Goal: Task Accomplishment & Management: Use online tool/utility

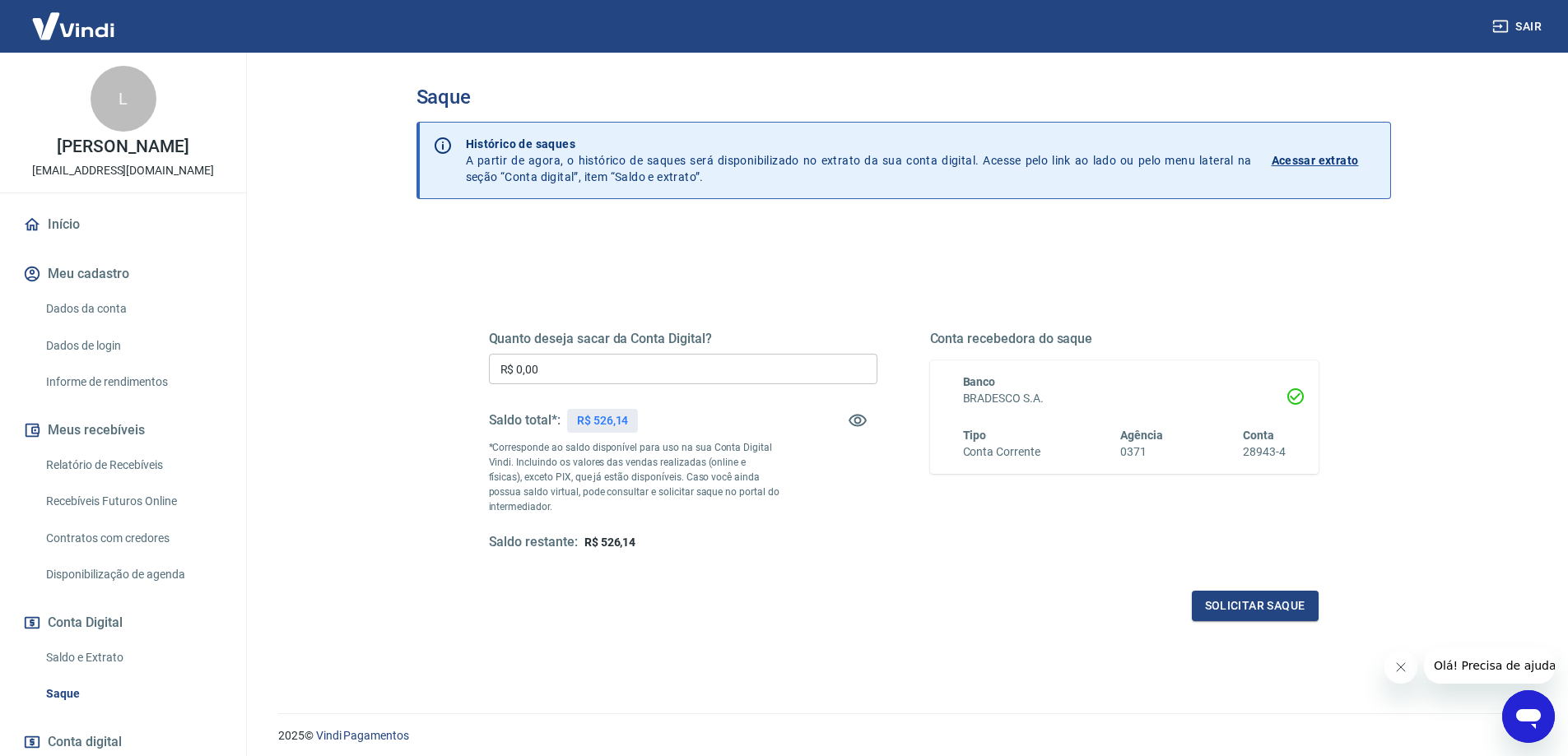
click at [590, 373] on input "R$ 0,00" at bounding box center [683, 369] width 389 height 30
type input "R$ 526,14"
click at [1237, 615] on button "Solicitar saque" at bounding box center [1254, 605] width 127 height 30
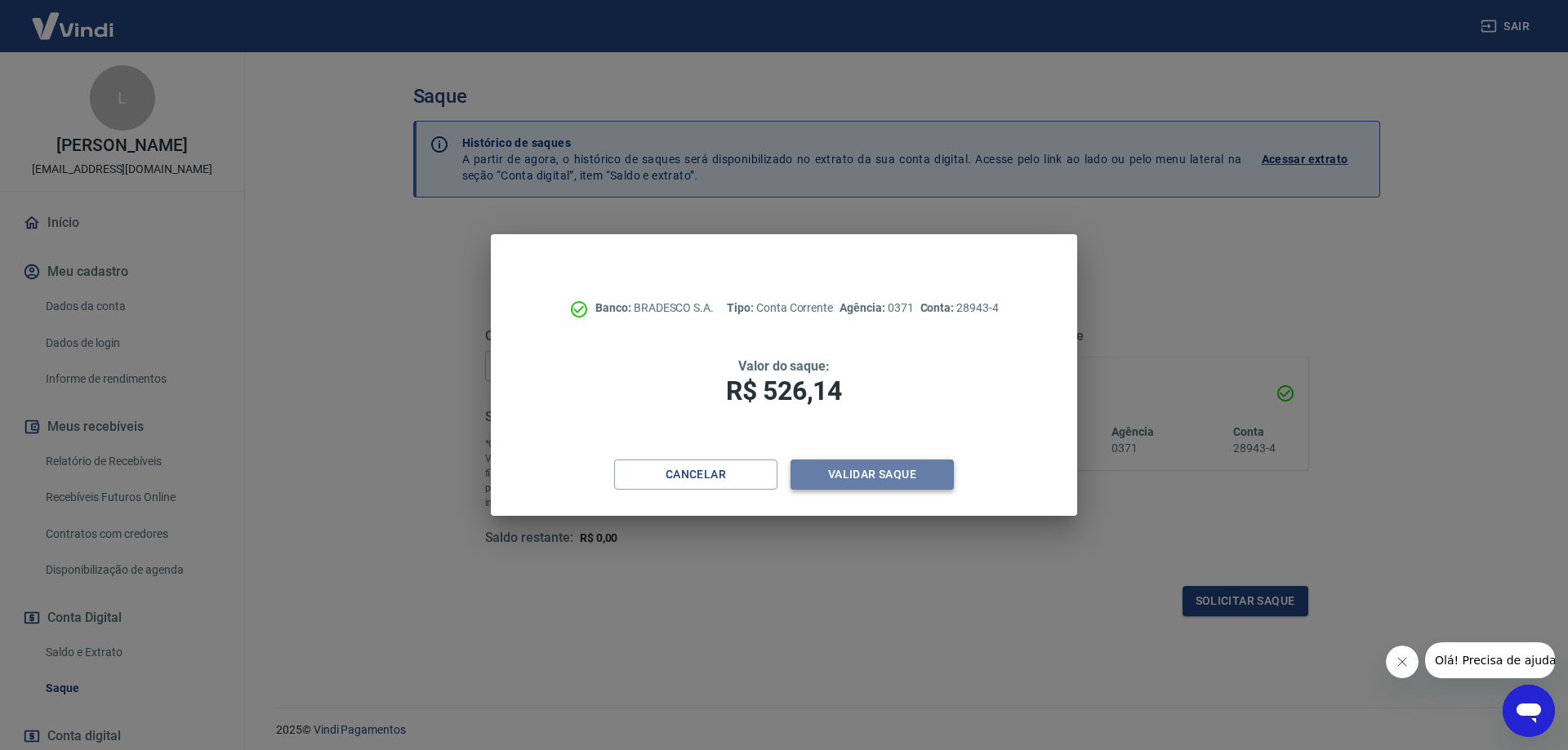
click at [874, 471] on button "Validar saque" at bounding box center [872, 474] width 163 height 30
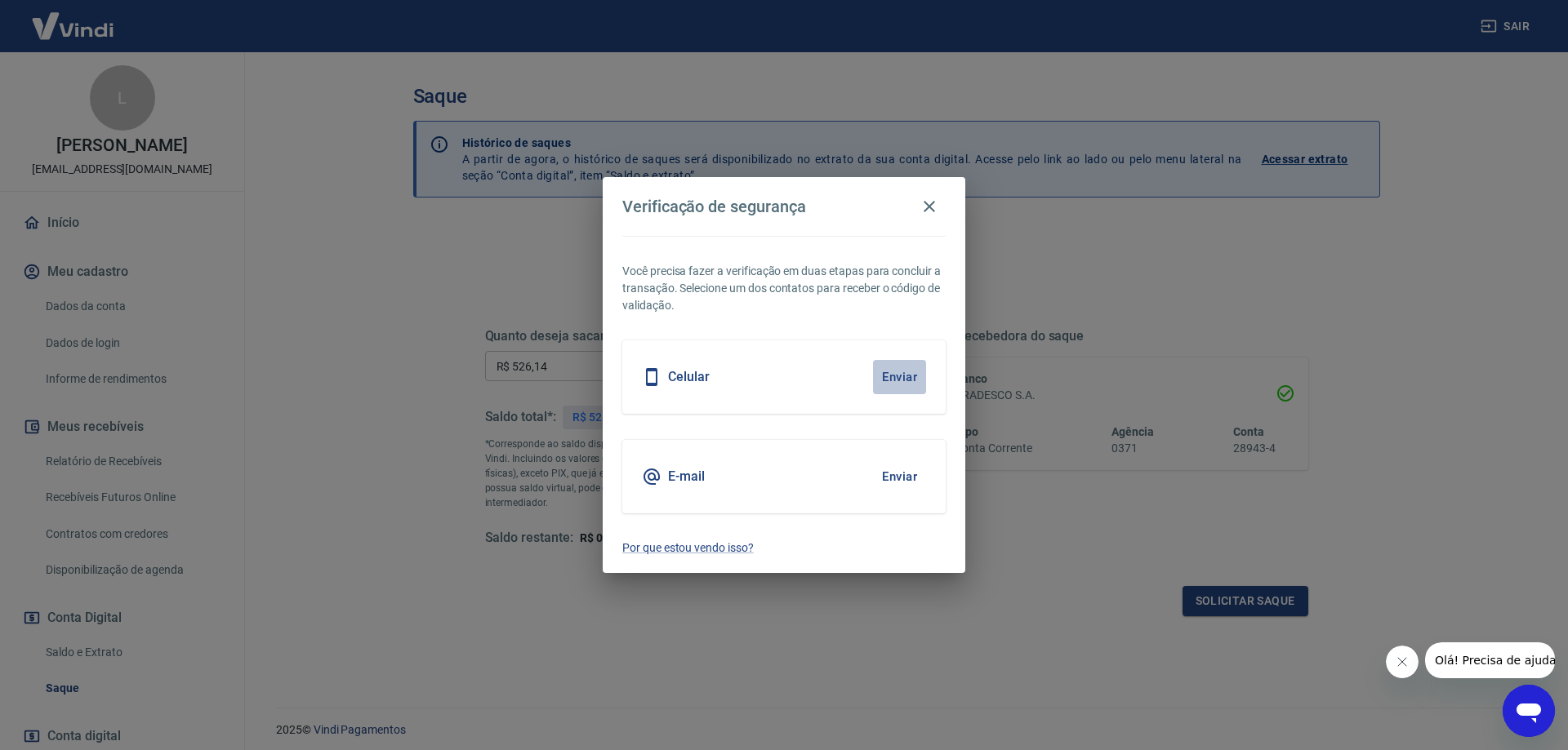
click at [907, 370] on button "Enviar" at bounding box center [900, 377] width 53 height 34
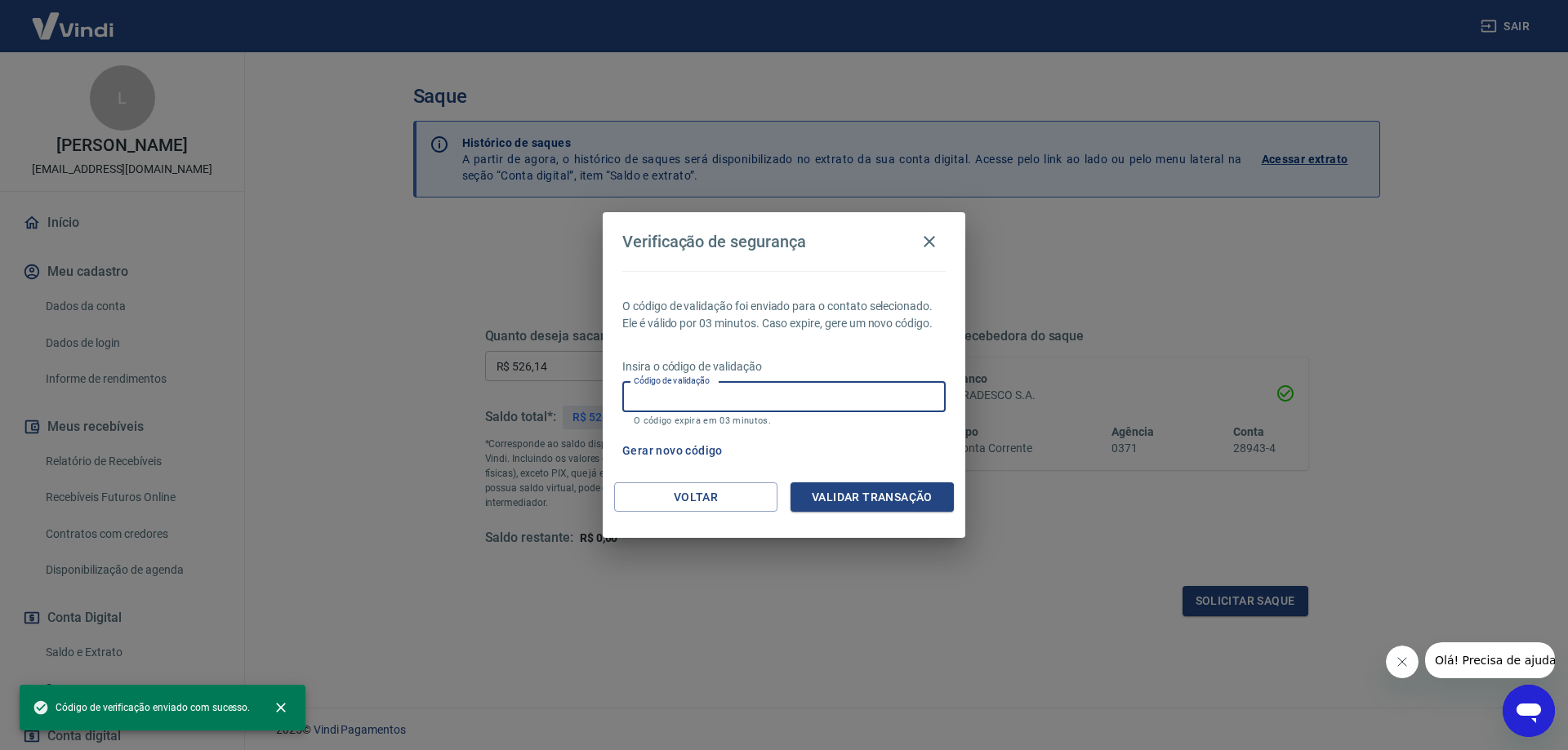
click at [743, 403] on input "Código de validação" at bounding box center [784, 397] width 323 height 30
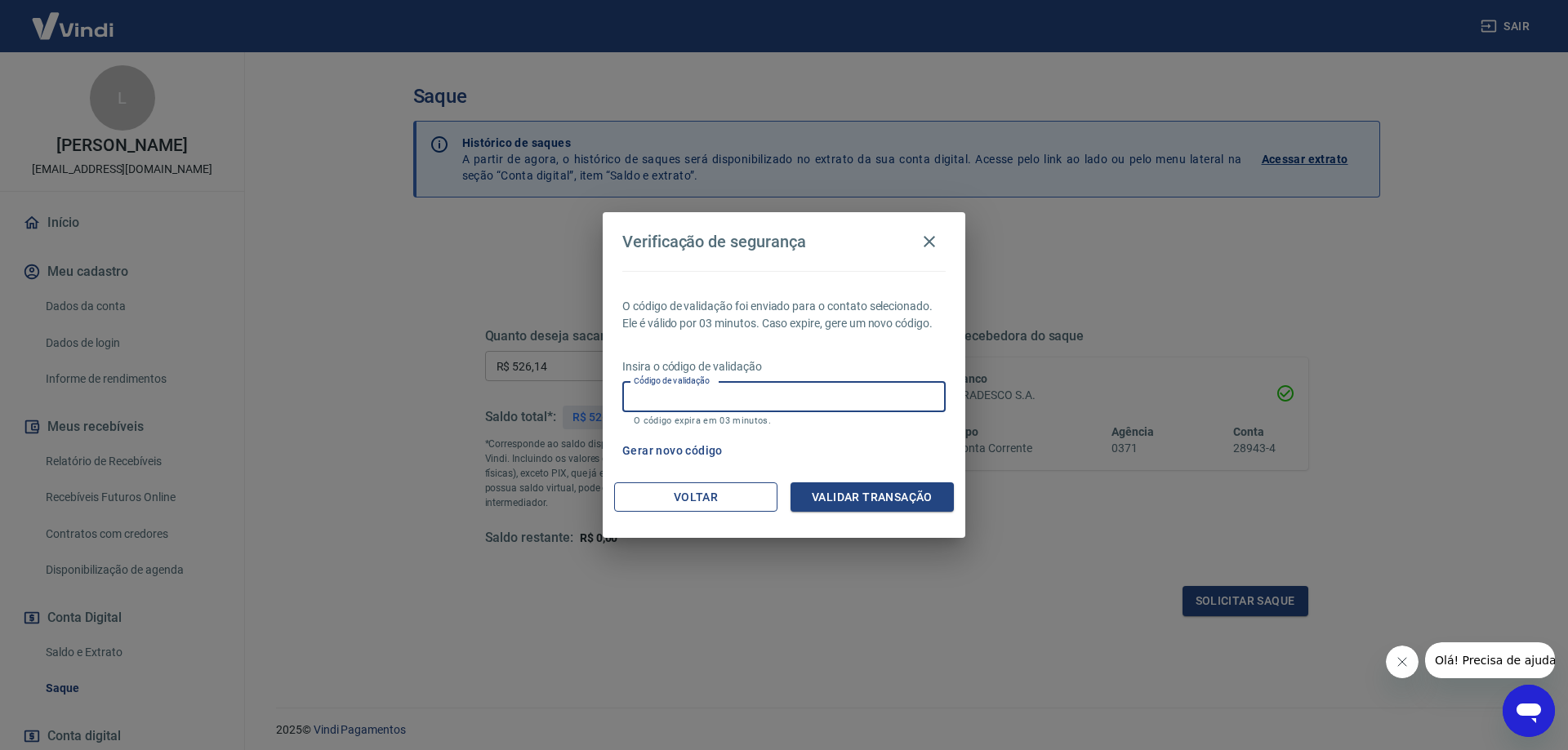
click at [749, 503] on button "Voltar" at bounding box center [695, 497] width 163 height 30
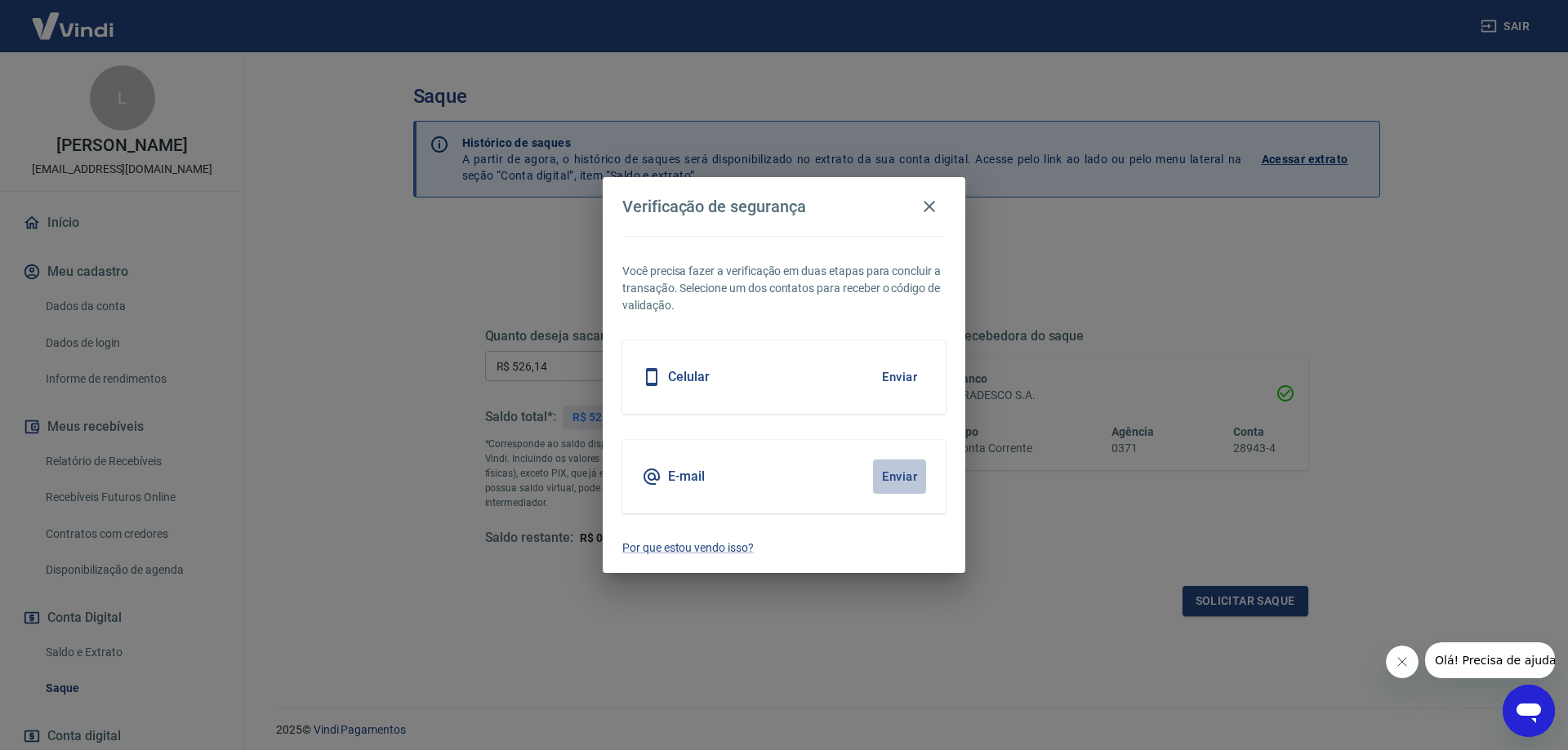
click at [899, 478] on button "Enviar" at bounding box center [900, 476] width 53 height 34
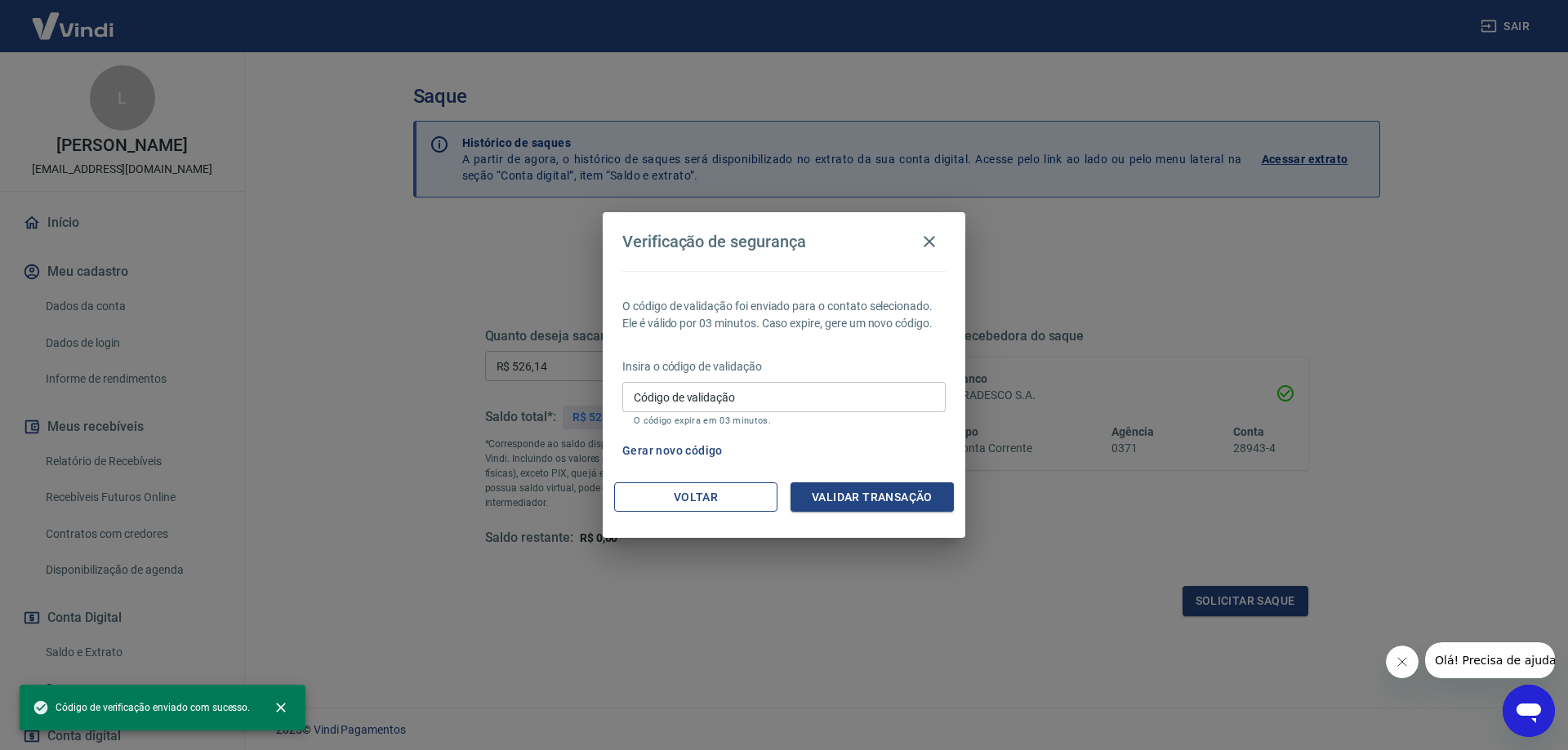
click at [725, 495] on button "Voltar" at bounding box center [695, 497] width 163 height 30
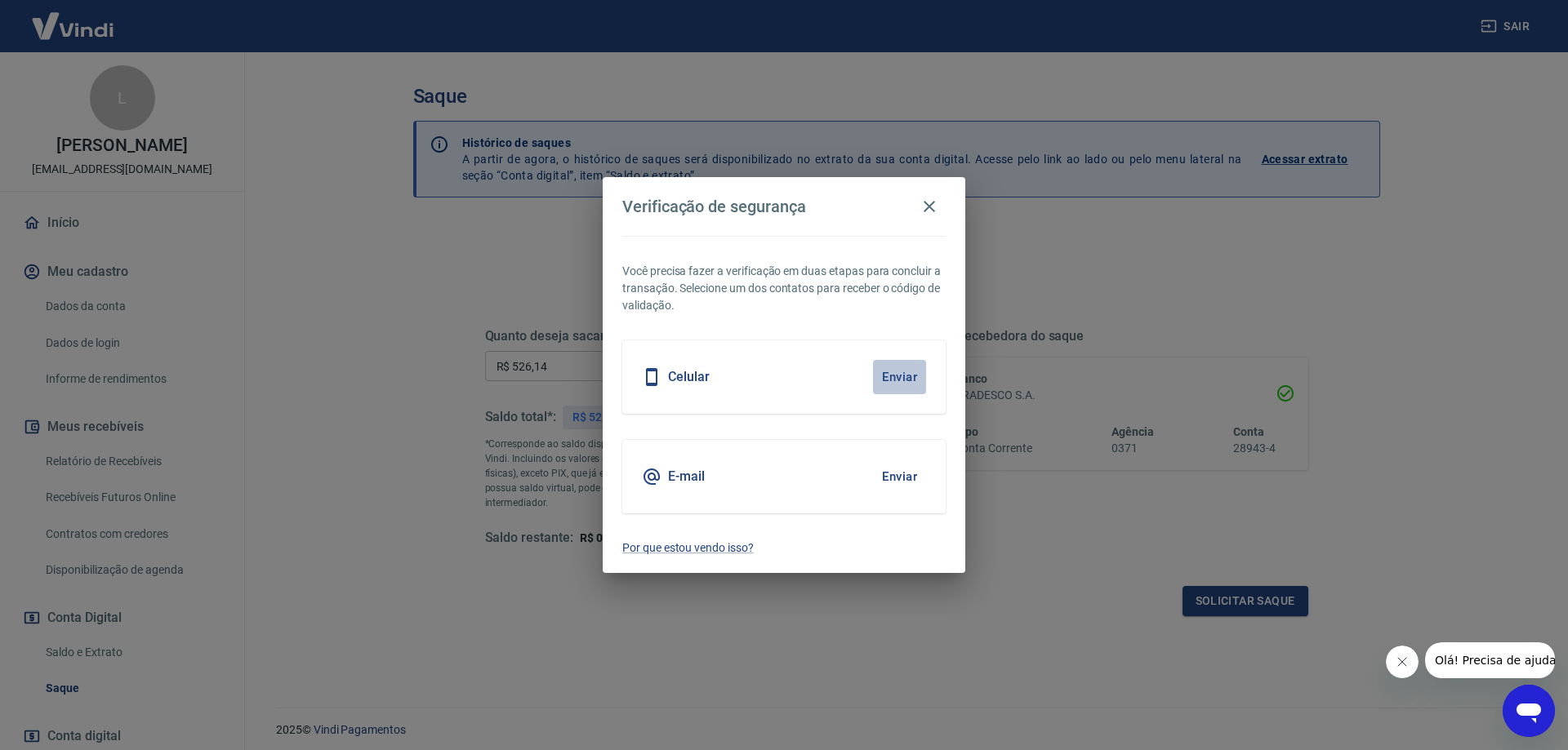
click at [890, 373] on button "Enviar" at bounding box center [900, 377] width 53 height 34
click at [932, 209] on icon "button" at bounding box center [929, 206] width 11 height 11
